Goal: Ask a question

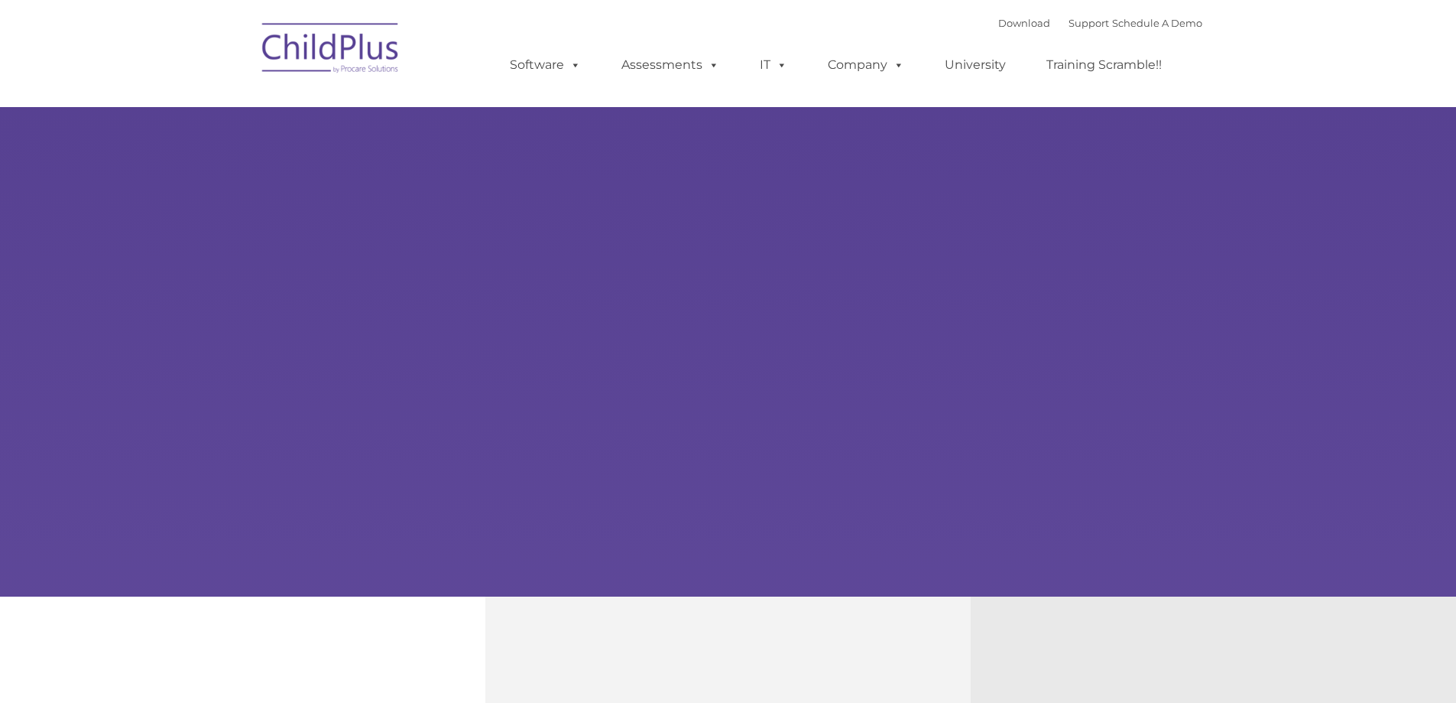
type input ""
select select "MEDIUM"
type input ""
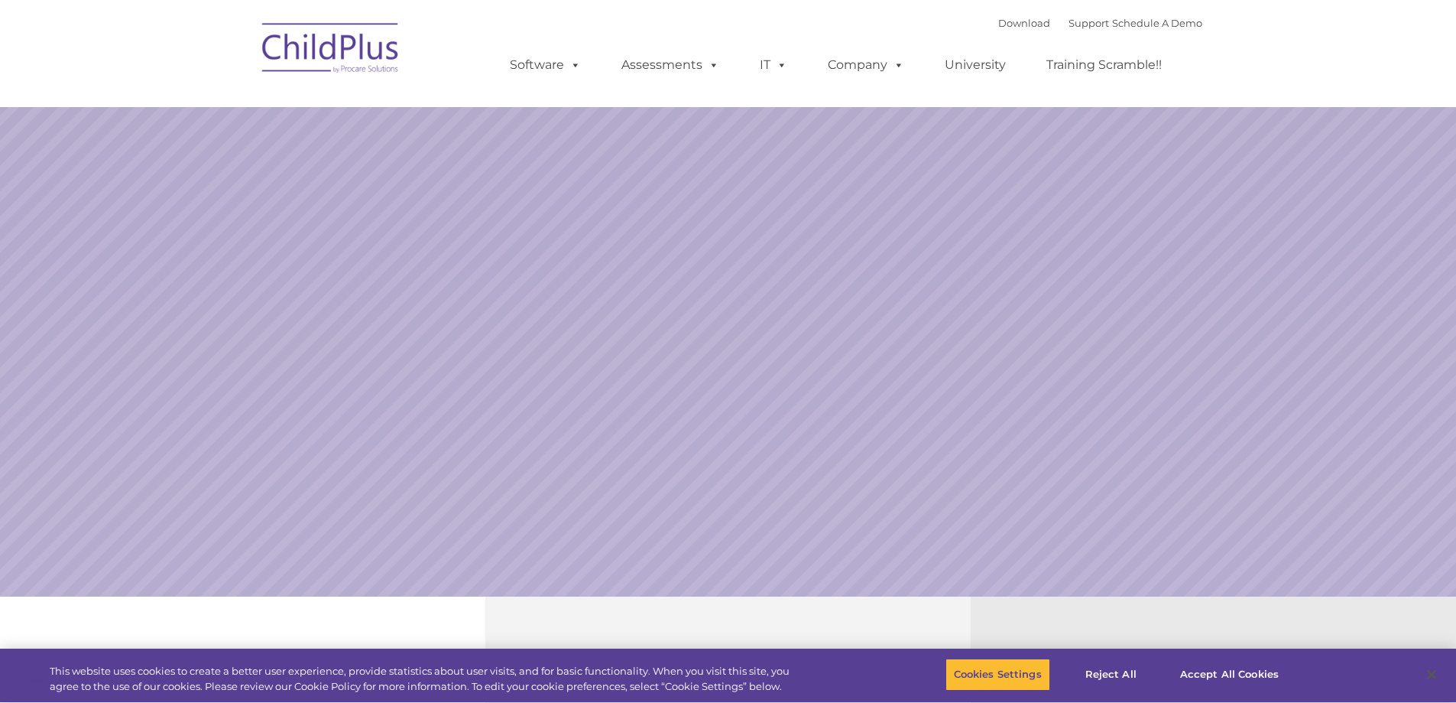
select select "MEDIUM"
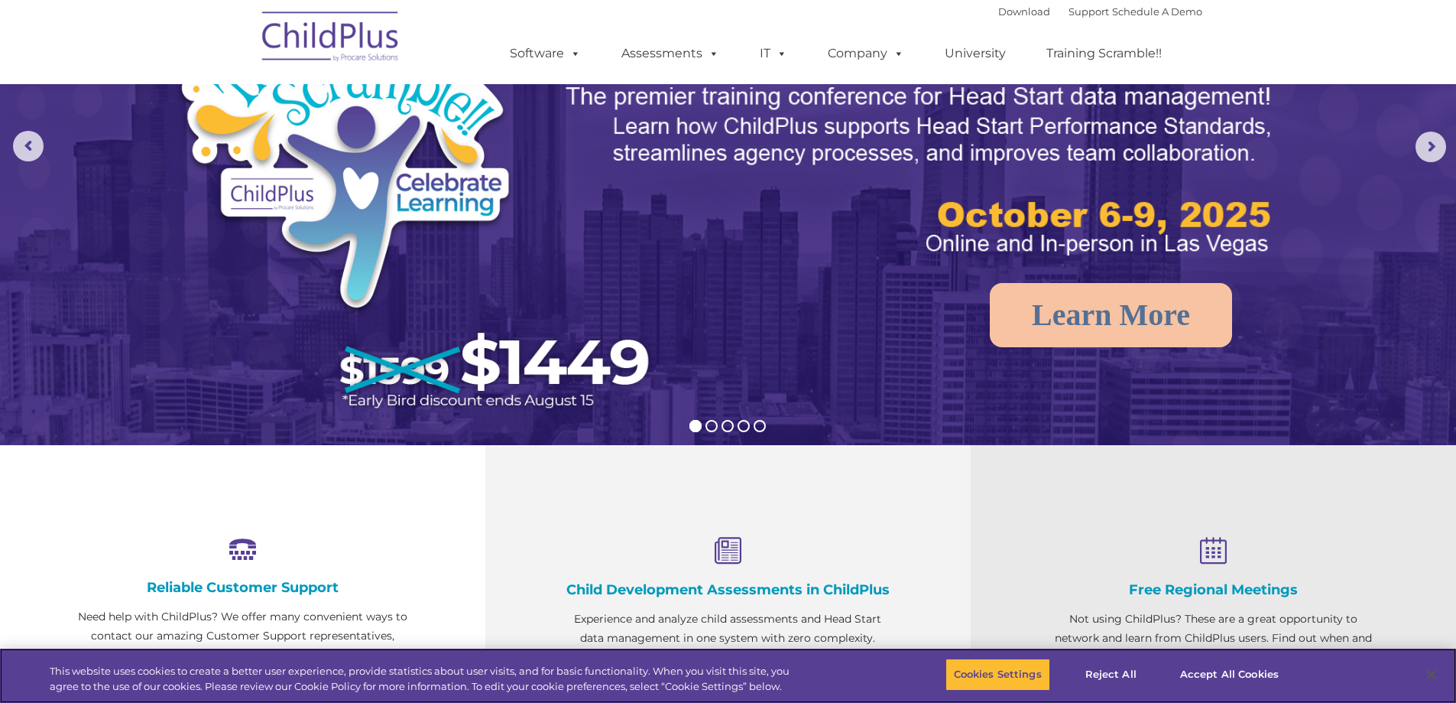
scroll to position [153, 0]
